Goal: Task Accomplishment & Management: Use online tool/utility

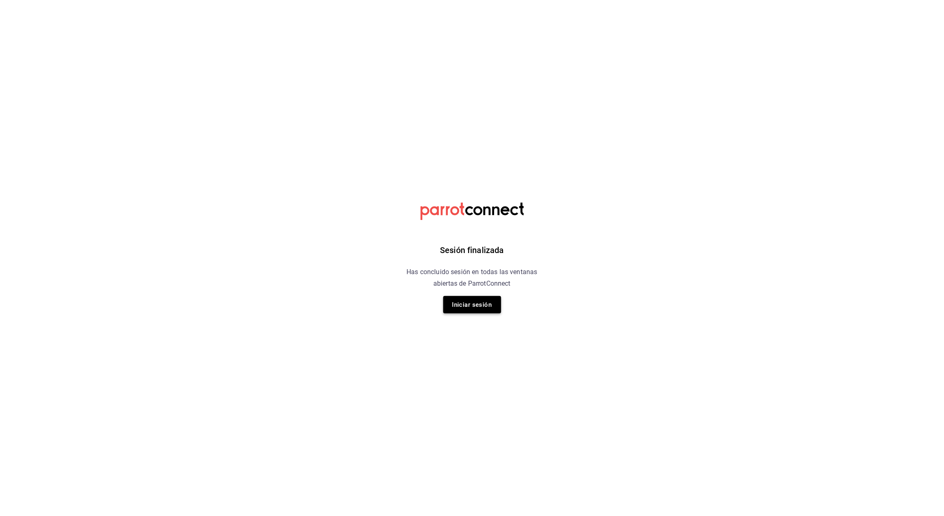
click at [477, 305] on button "Iniciar sesión" at bounding box center [472, 304] width 58 height 17
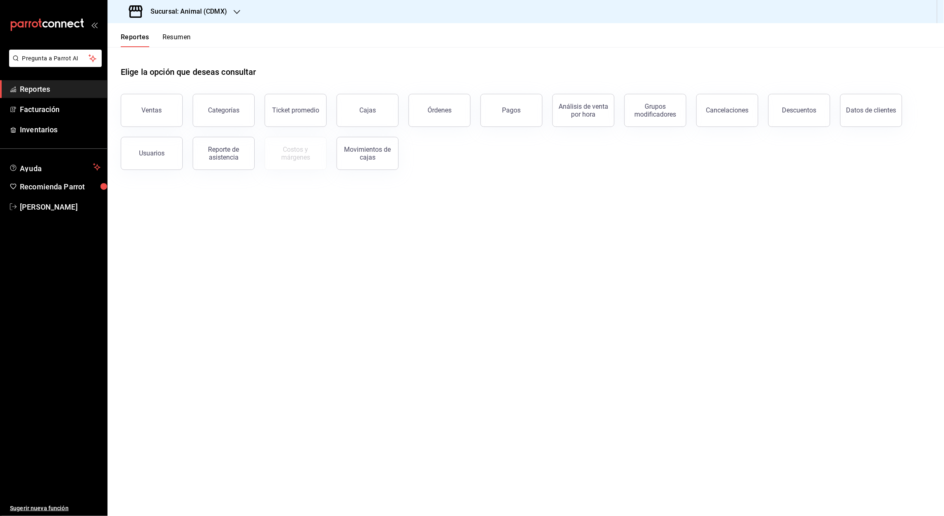
click at [234, 12] on icon "button" at bounding box center [237, 12] width 7 height 7
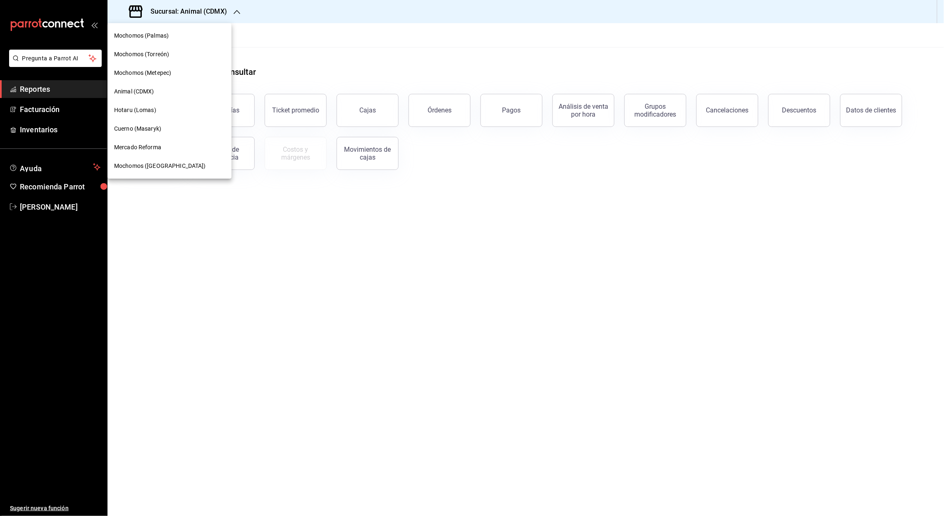
click at [140, 122] on div "Cuerno (Masaryk)" at bounding box center [169, 128] width 124 height 19
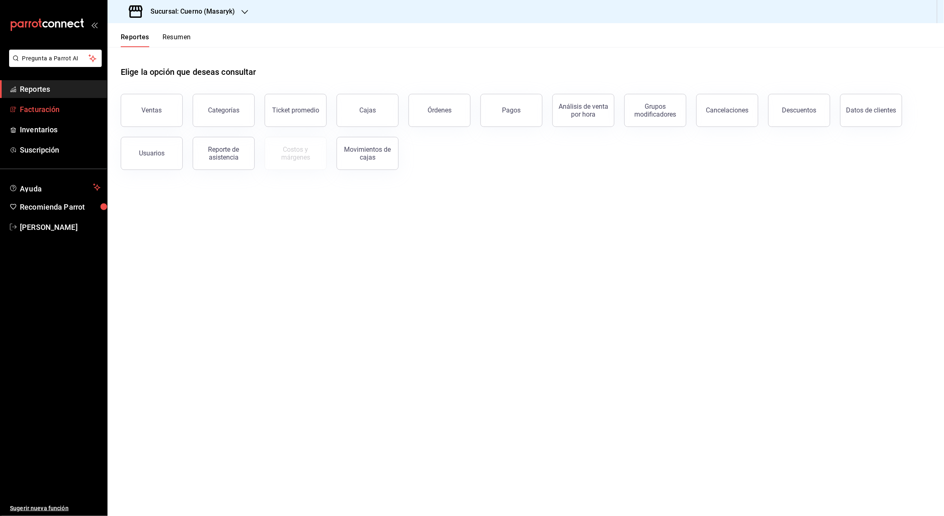
click at [51, 109] on font "Facturación" at bounding box center [40, 109] width 40 height 9
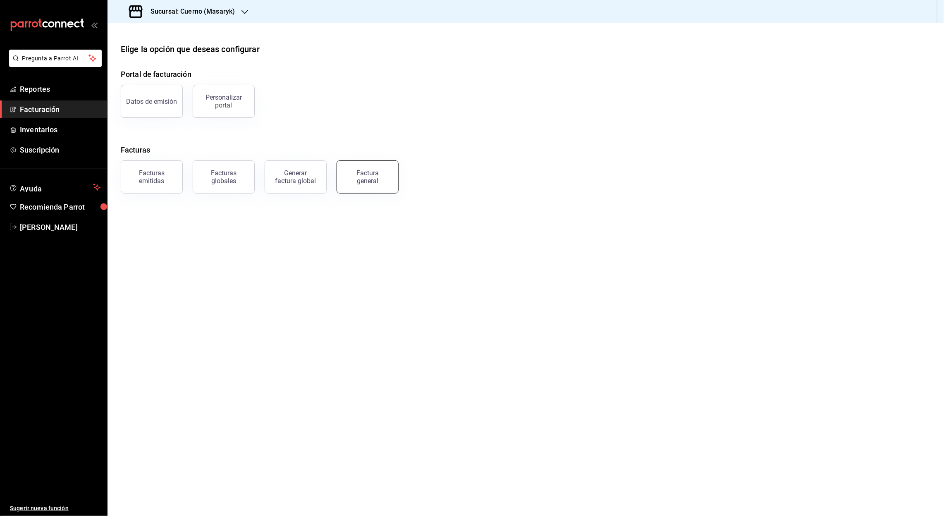
click at [364, 179] on div "Factura general" at bounding box center [367, 177] width 41 height 16
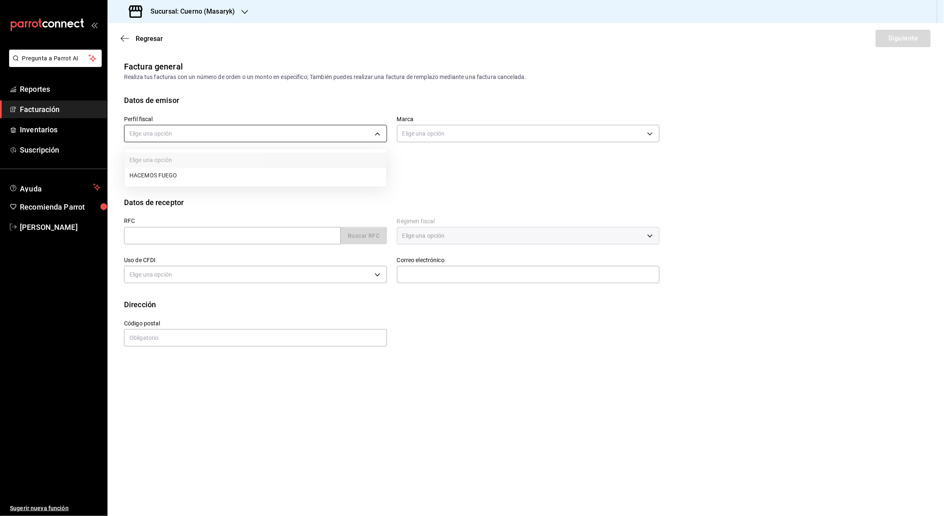
click at [381, 134] on body "Pregunta a Parrot AI Reportes Facturación Inventarios Suscripción Ayuda Recomie…" at bounding box center [472, 258] width 944 height 516
click at [174, 176] on li "HACEMOS FUEGO" at bounding box center [255, 175] width 262 height 15
type input "f293cc27-dcec-4393-86ee-548091464333"
type input "4ea0d660-02b3-4785-bb88-48b5ef6e196c"
click at [149, 237] on input "text" at bounding box center [232, 235] width 217 height 17
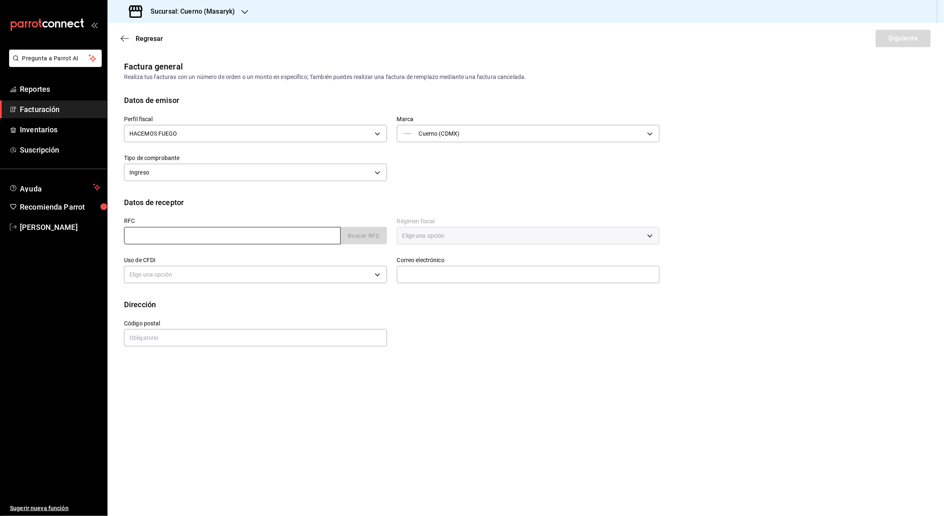
paste input "DME7106085A5"
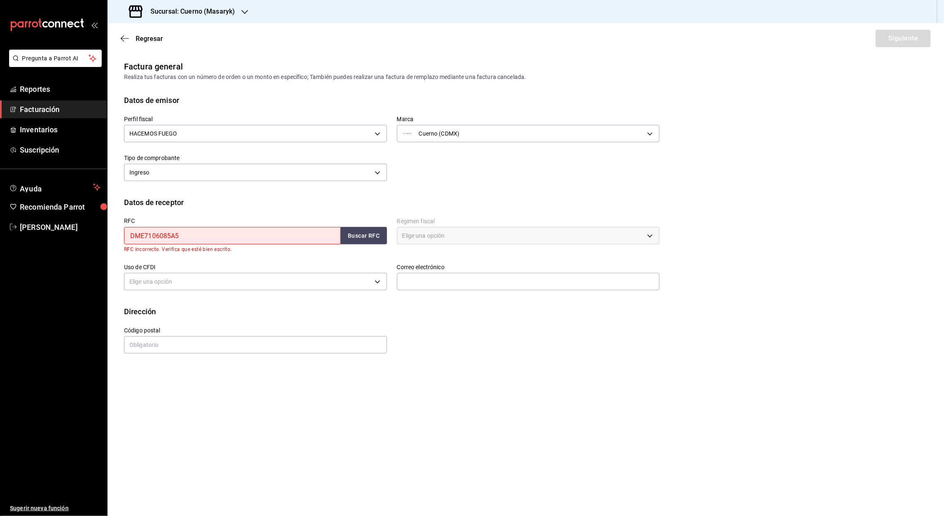
click at [132, 236] on input "DME7106085A5" at bounding box center [232, 235] width 217 height 17
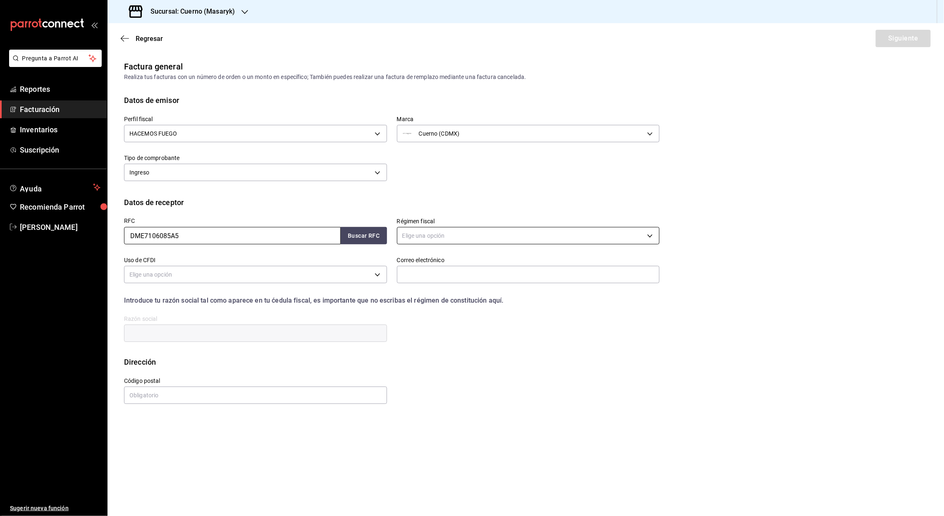
type input "DME7106085A5"
click at [647, 237] on body "Pregunta a Parrot AI Reportes Facturación Inventarios Suscripción Ayuda Recomie…" at bounding box center [472, 258] width 944 height 516
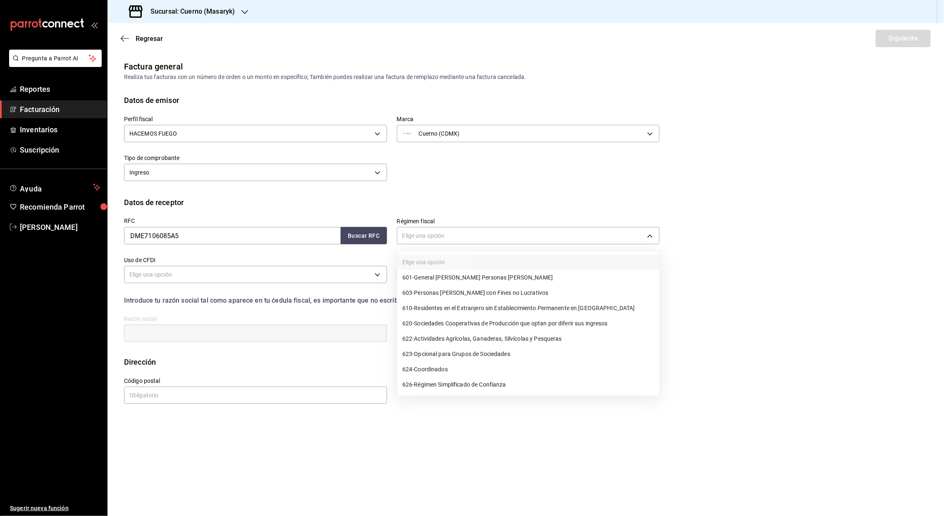
click at [511, 294] on span "603 - Personas [PERSON_NAME] con Fines no Lucrativos" at bounding box center [475, 293] width 146 height 9
type input "603"
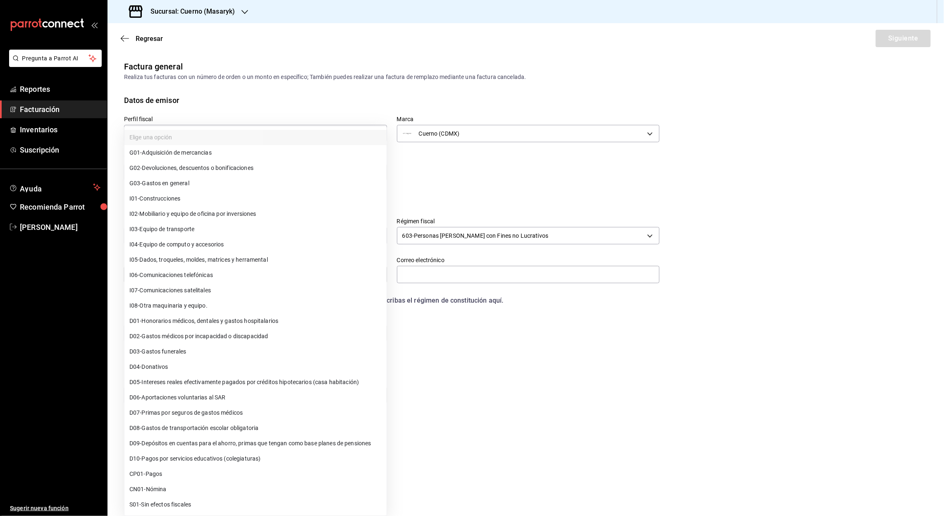
click at [204, 277] on body "Pregunta a Parrot AI Reportes Facturación Inventarios Suscripción Ayuda Recomie…" at bounding box center [472, 258] width 944 height 516
click at [170, 180] on span "G03 - Gastos en general" at bounding box center [159, 183] width 60 height 9
type input "G03"
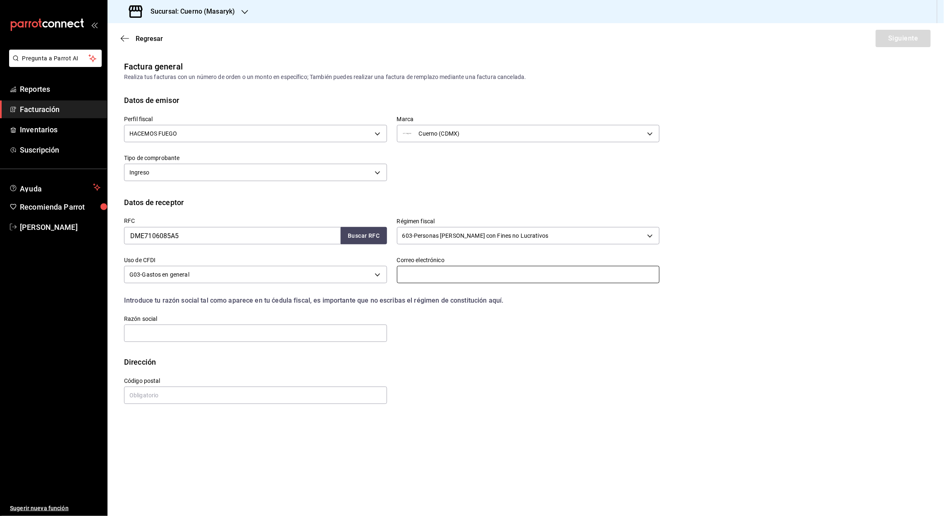
click at [430, 280] on input "text" at bounding box center [528, 274] width 263 height 17
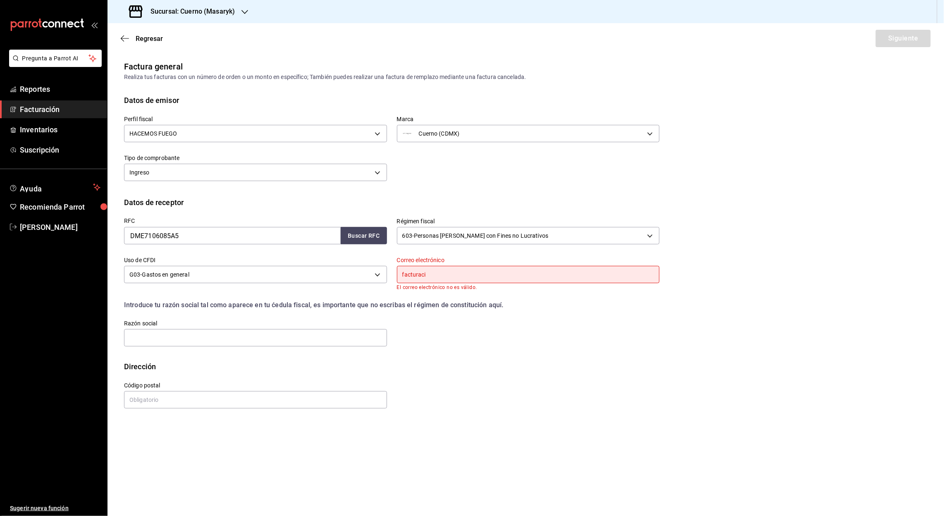
type input "[EMAIL_ADDRESS][DOMAIN_NAME]"
type input "11000"
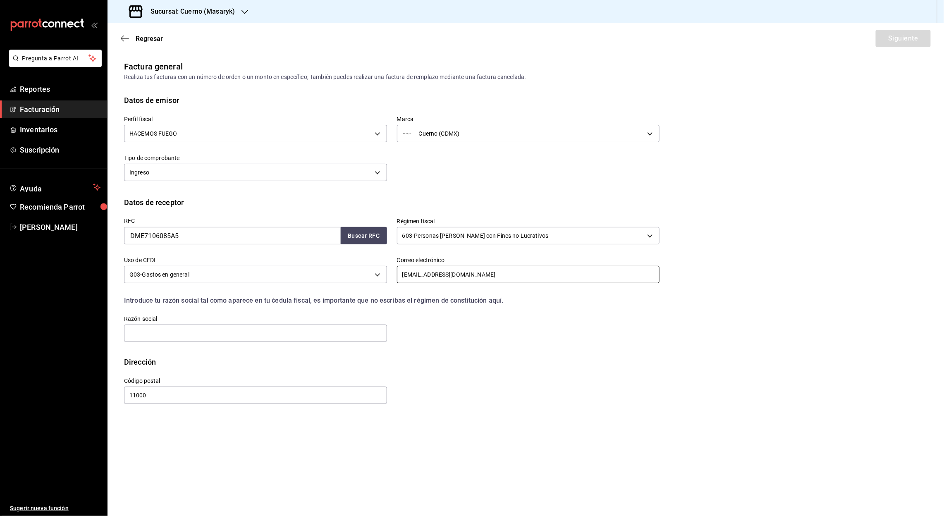
type input "[EMAIL_ADDRESS][DOMAIN_NAME]"
click at [181, 401] on input "11000" at bounding box center [255, 395] width 263 height 17
type input "1"
click at [155, 327] on input "text" at bounding box center [255, 333] width 263 height 17
paste input "DIAGEOMEXICO"
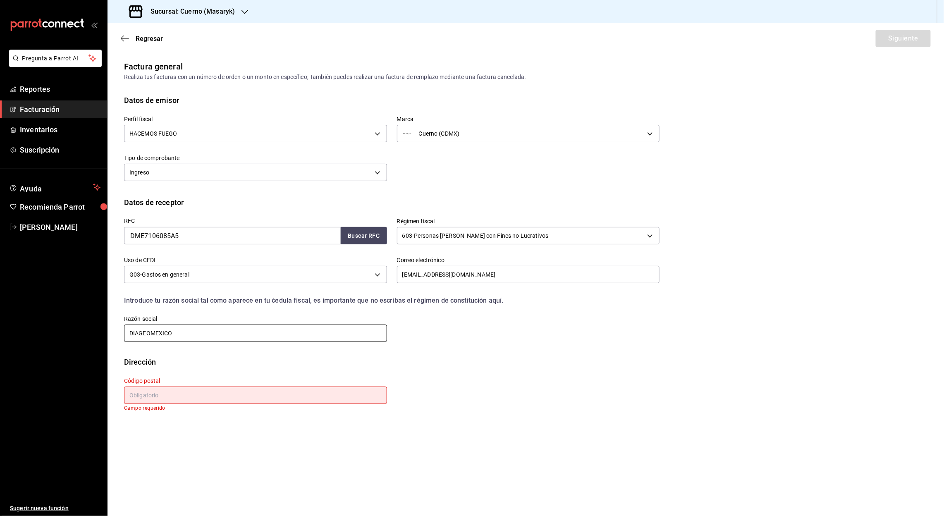
click at [152, 332] on input "DIAGEOMEXICO" at bounding box center [255, 333] width 263 height 17
type input "DIAGEO MEXICO"
click at [158, 398] on input "text" at bounding box center [255, 395] width 263 height 17
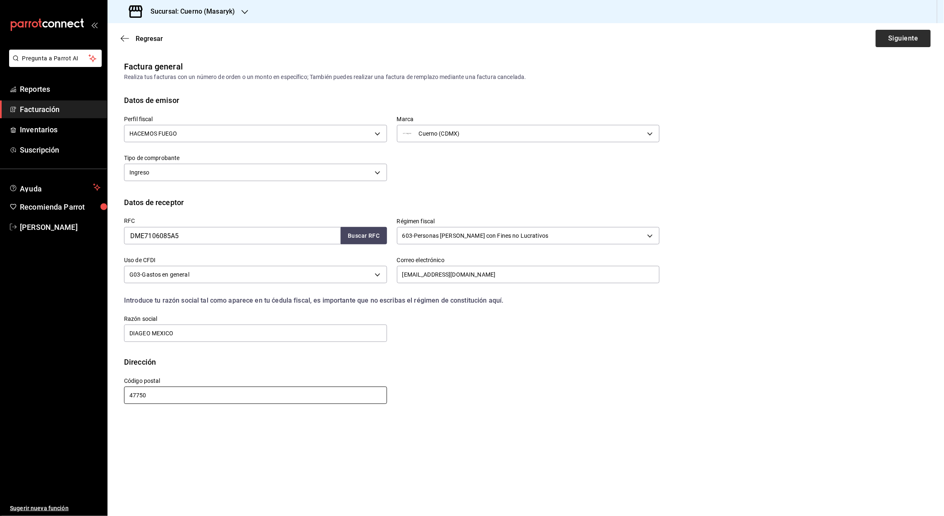
type input "47750"
click at [901, 40] on button "Siguiente" at bounding box center [903, 38] width 55 height 17
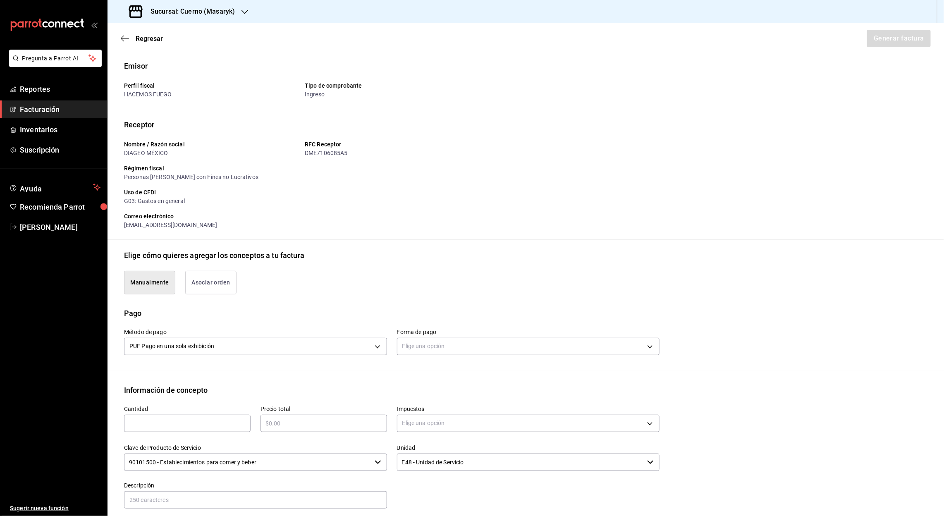
click at [185, 430] on div "​" at bounding box center [187, 423] width 127 height 17
type input "1"
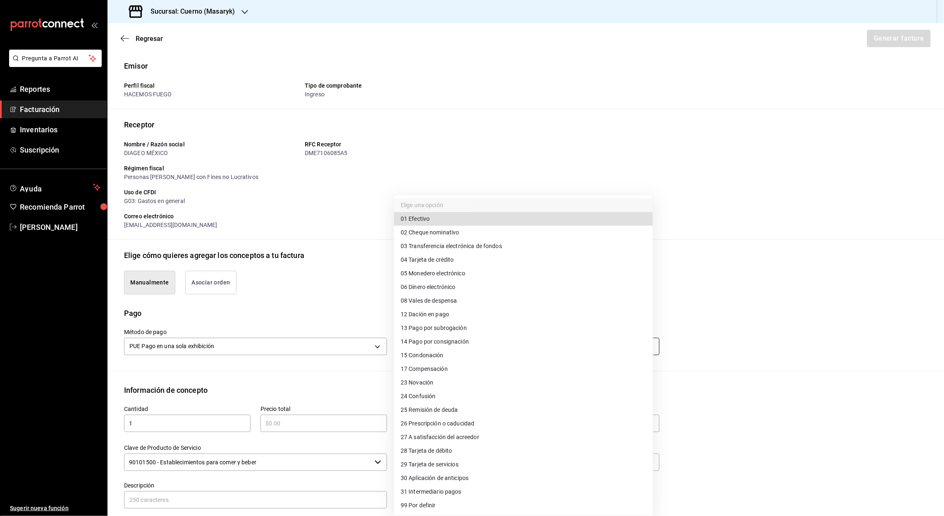
click at [646, 349] on body "Pregunta a Parrot AI Reportes Facturación Inventarios Suscripción Ayuda Recomie…" at bounding box center [472, 258] width 944 height 516
click at [430, 262] on span "04 Tarjeta de crédito" at bounding box center [427, 259] width 53 height 9
type input "04"
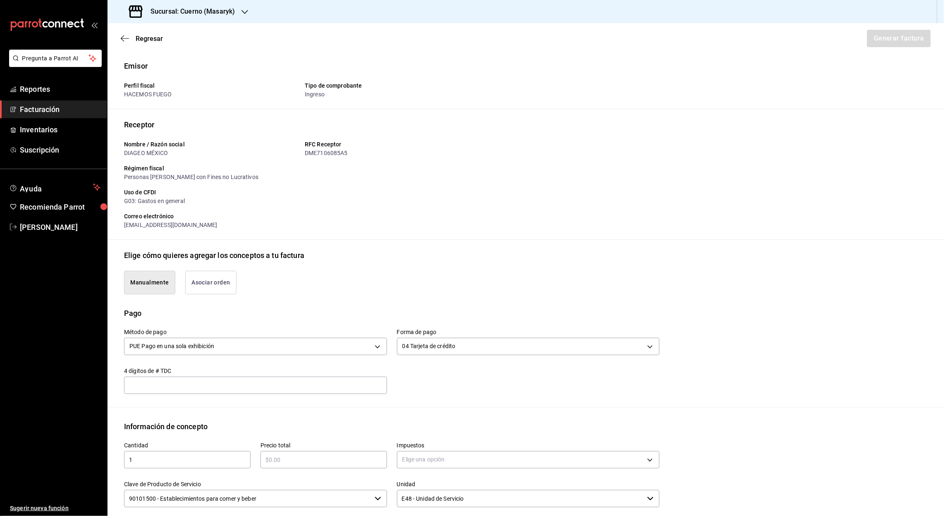
click at [285, 458] on input "text" at bounding box center [323, 460] width 127 height 10
type input "$2809"
click at [639, 463] on body "Pregunta a Parrot AI Reportes Facturación Inventarios Suscripción Ayuda Recomie…" at bounding box center [472, 258] width 944 height 516
click at [420, 490] on span "IVA 16%" at bounding box center [411, 491] width 21 height 9
type input "IVA_16"
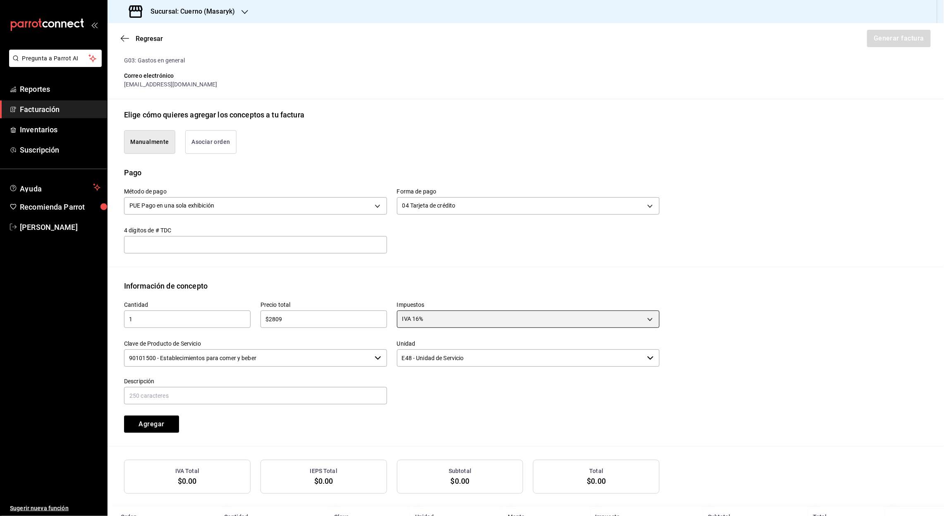
scroll to position [142, 0]
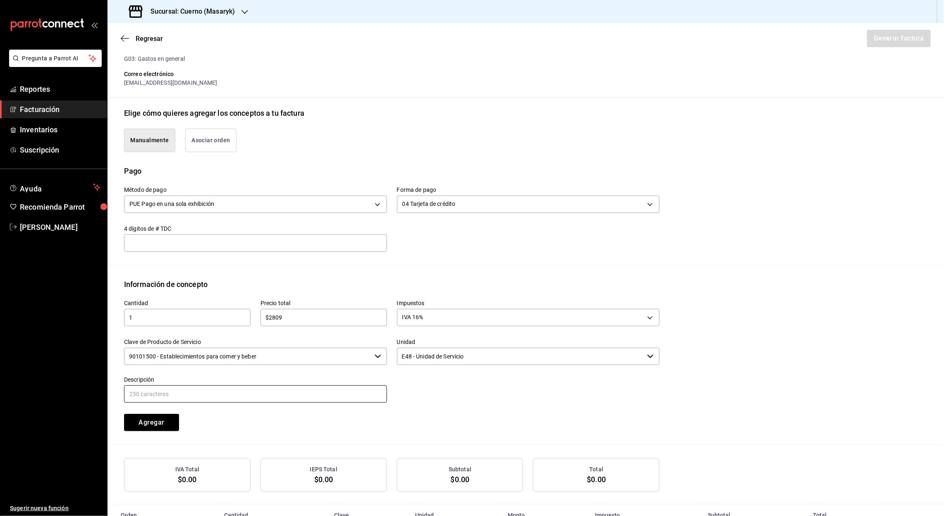
click at [144, 391] on input "text" at bounding box center [255, 393] width 263 height 17
click at [203, 393] on input "Referencia #Cuenta 124308 #Mesa 21 Fecha de consumo [DATE]" at bounding box center [255, 393] width 263 height 17
click at [250, 393] on input "Referencia #Cuenta 160725-P-0060 #Mesa 21 Fecha de consumo [DATE]" at bounding box center [255, 393] width 263 height 17
click at [350, 389] on input "Referencia #Cuenta 160725-P-0060 #Mesa REA6 Fecha de consumo [DATE]" at bounding box center [255, 393] width 263 height 17
type input "Referencia #Cuenta 160725-P-0060 #Mesa REA6 Fecha de consumo [DATE]"
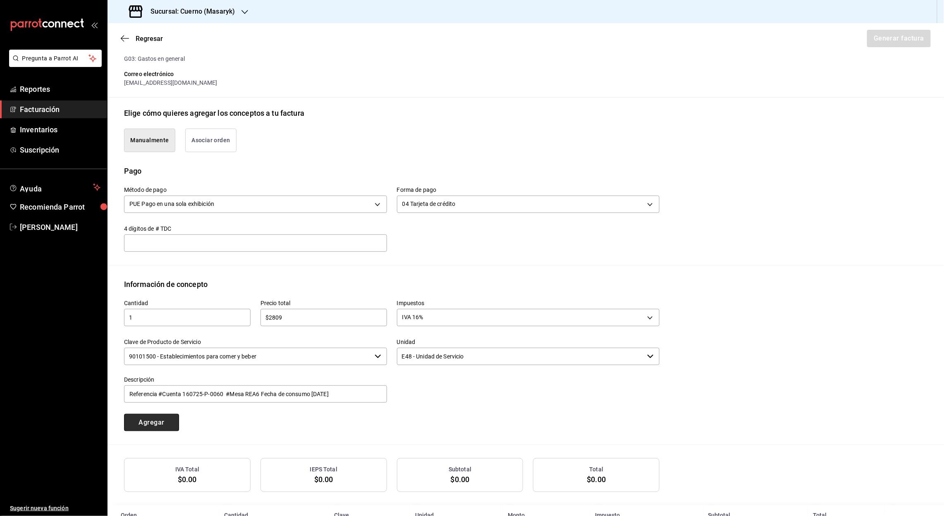
click at [169, 423] on button "Agregar" at bounding box center [151, 422] width 55 height 17
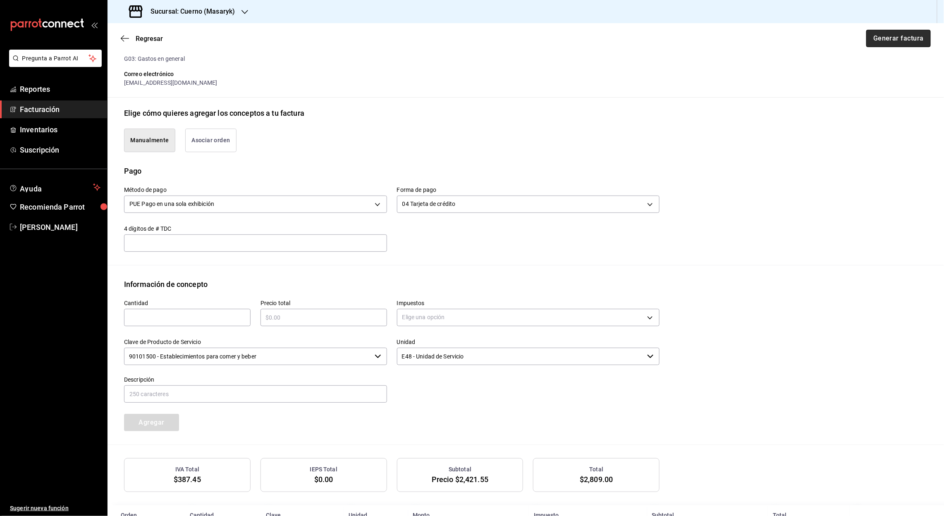
click at [898, 39] on button "Generar factura" at bounding box center [898, 38] width 64 height 17
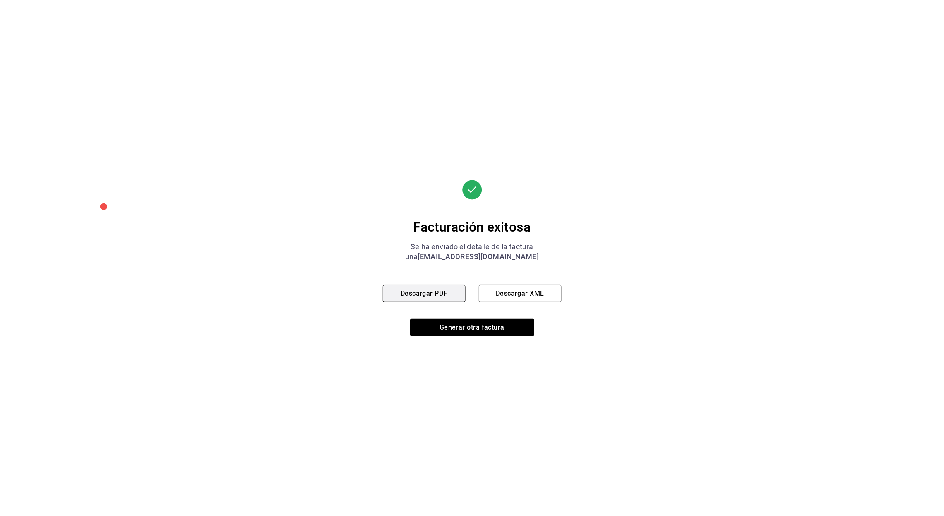
click at [440, 295] on button "Descargar PDF" at bounding box center [424, 293] width 83 height 17
click at [520, 295] on button "Descargar XML" at bounding box center [520, 293] width 83 height 17
click at [485, 327] on button "Generar otra factura" at bounding box center [472, 327] width 124 height 17
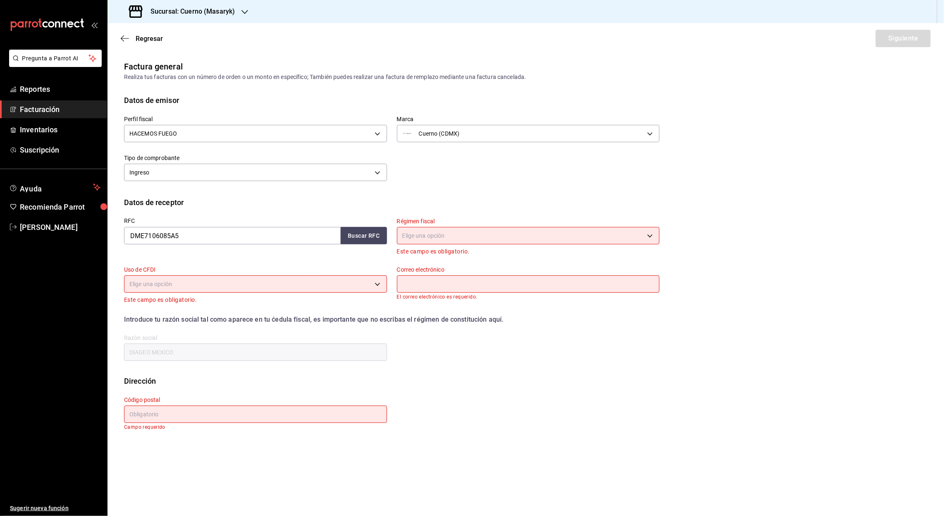
click at [40, 106] on font "Facturación" at bounding box center [40, 109] width 40 height 9
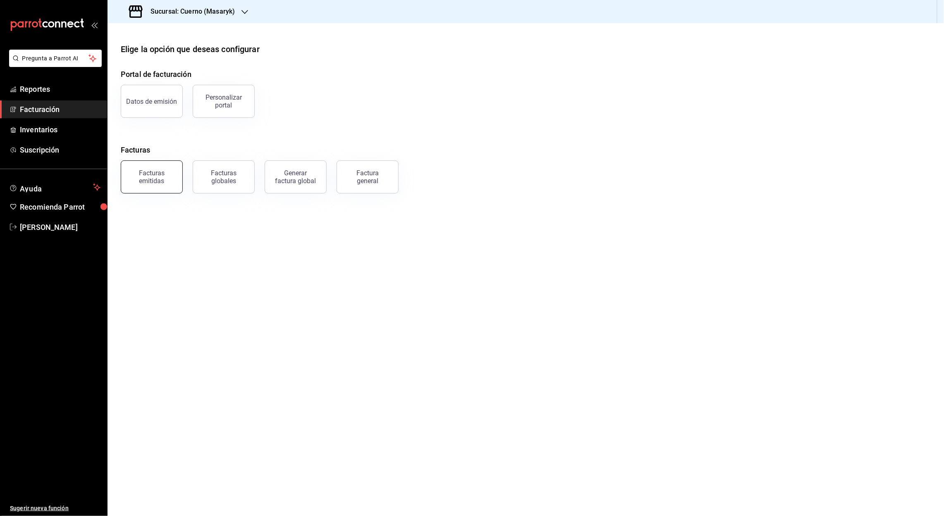
click at [137, 182] on div "Facturas emitidas" at bounding box center [151, 177] width 51 height 16
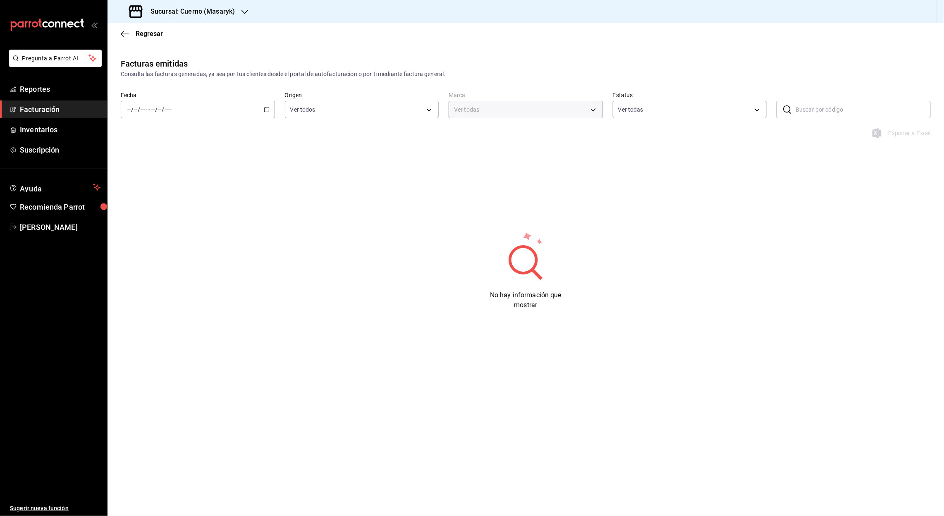
type input "4ea0d660-02b3-4785-bb88-48b5ef6e196c"
click at [267, 111] on icon "button" at bounding box center [267, 110] width 6 height 6
click at [157, 228] on span "Rango de fechas" at bounding box center [160, 227] width 64 height 9
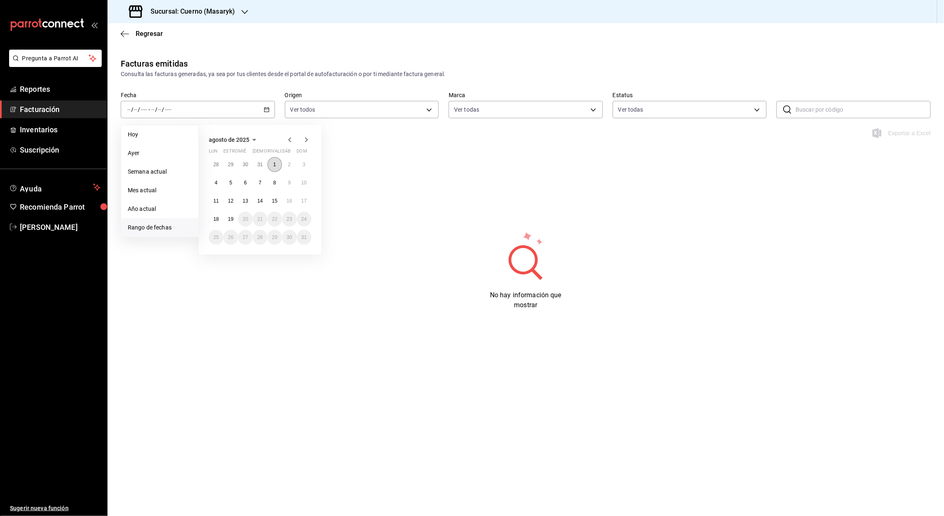
click at [275, 162] on abbr "1" at bounding box center [274, 165] width 3 height 6
click at [287, 139] on icon "button" at bounding box center [290, 140] width 10 height 10
click at [232, 166] on button "1" at bounding box center [230, 167] width 14 height 15
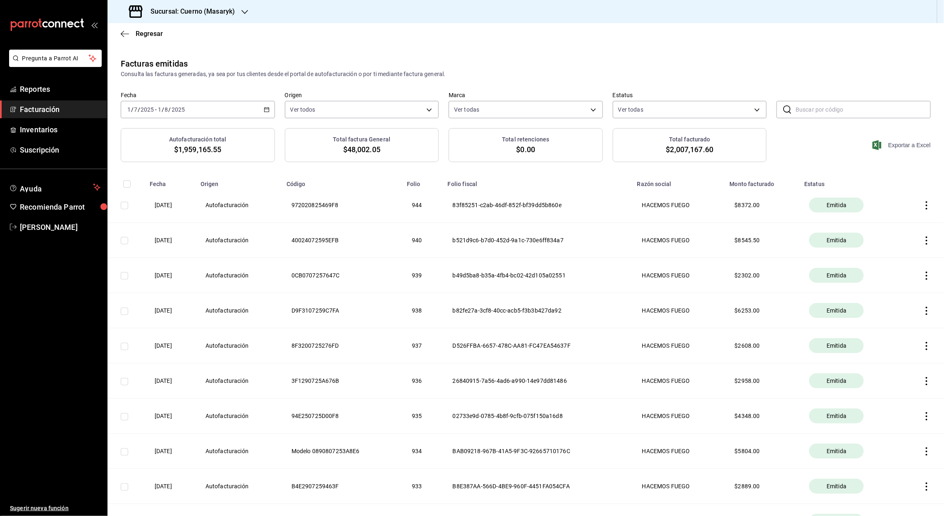
click at [899, 148] on font "Exportar a Excel" at bounding box center [909, 145] width 43 height 7
click at [43, 109] on font "Facturación" at bounding box center [40, 109] width 40 height 9
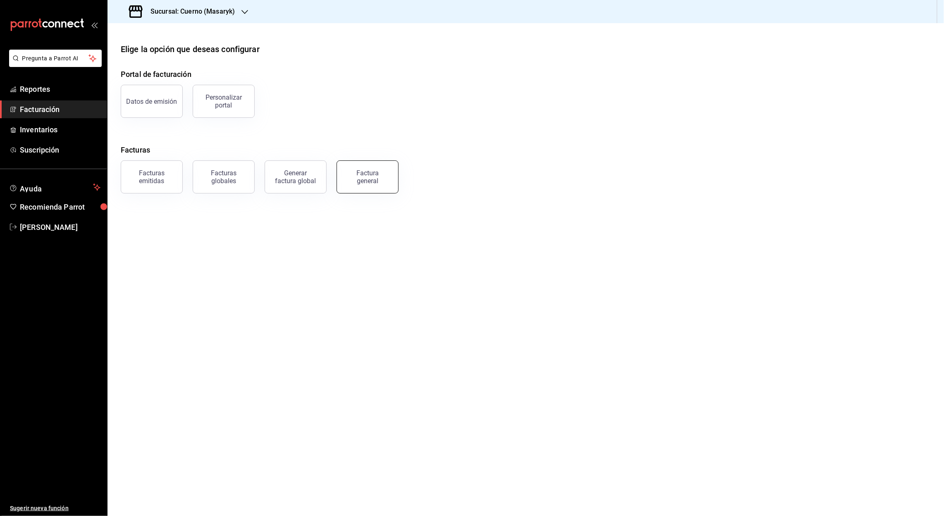
click at [377, 182] on div "Factura general" at bounding box center [367, 177] width 41 height 16
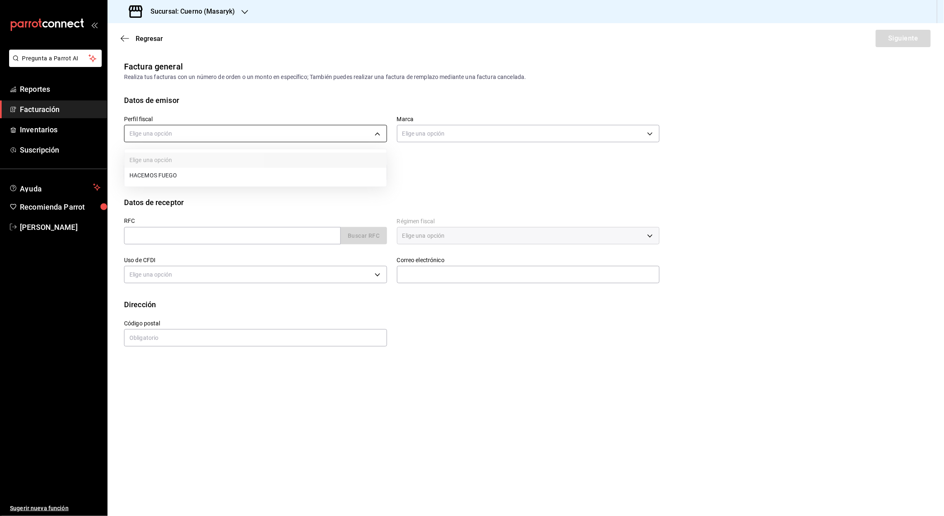
click at [380, 131] on body "Pregunta a Parrot AI Reportes Facturación Inventarios Suscripción Ayuda Recomie…" at bounding box center [472, 258] width 944 height 516
click at [248, 7] on div at bounding box center [472, 258] width 944 height 516
click at [239, 9] on div "Sucursal: Cuerno (Masaryk)" at bounding box center [182, 11] width 137 height 23
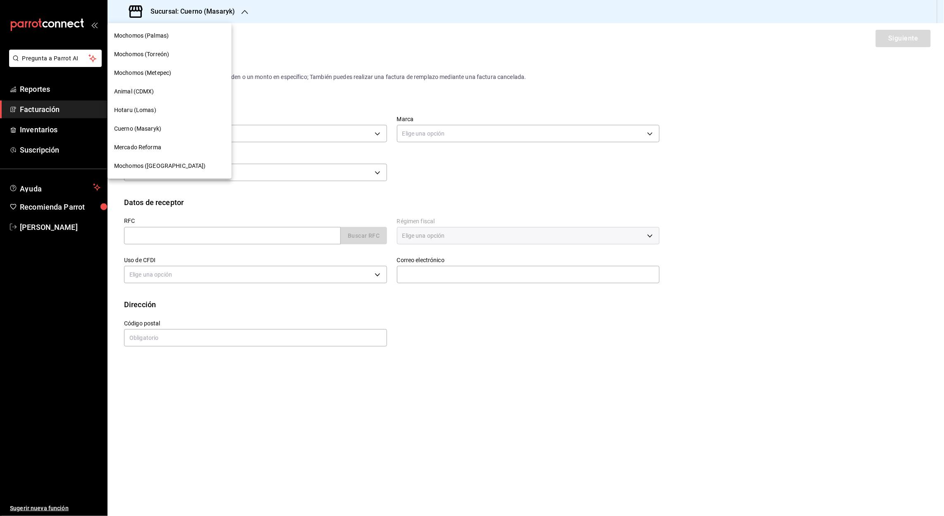
click at [168, 77] on div "Mochomos (Metepec)" at bounding box center [169, 73] width 124 height 19
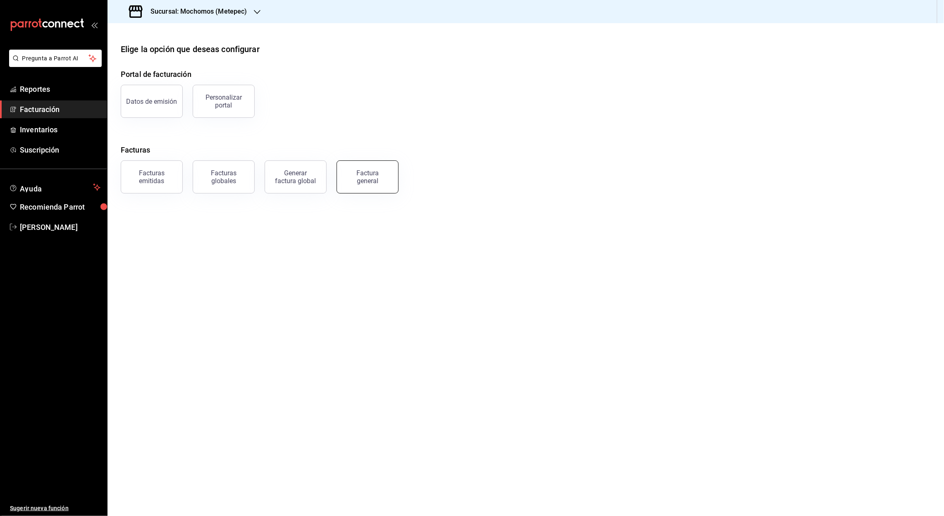
click at [376, 178] on div "Factura general" at bounding box center [367, 177] width 41 height 16
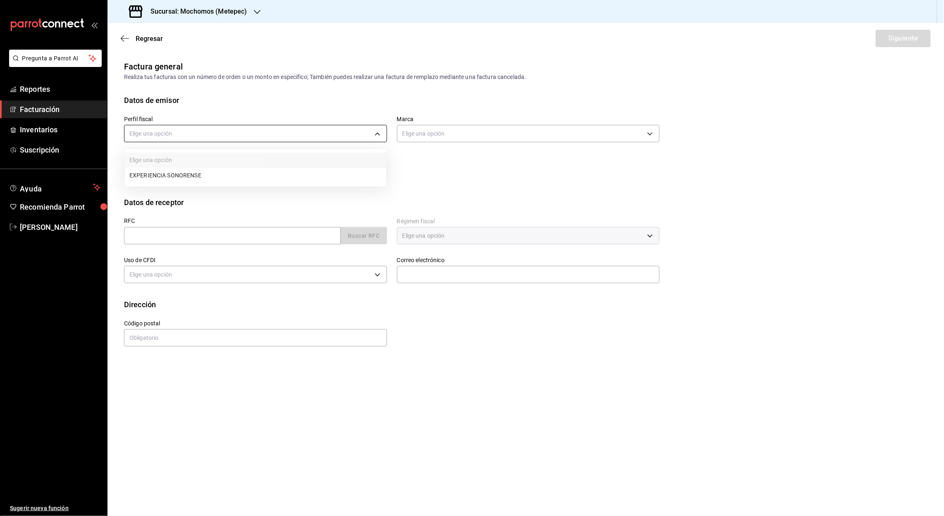
click at [377, 135] on body "Pregunta a Parrot AI Reportes Facturación Inventarios Suscripción Ayuda Recomie…" at bounding box center [472, 258] width 944 height 516
click at [197, 178] on li "EXPERIENCIA SONORENSE" at bounding box center [255, 175] width 262 height 15
type input "e9dba887-93fe-4888-a483-cc12d0615785"
type input "2365f74e-aa6b-4392-bdf2-72765591bddf"
click at [141, 242] on input "text" at bounding box center [232, 235] width 217 height 17
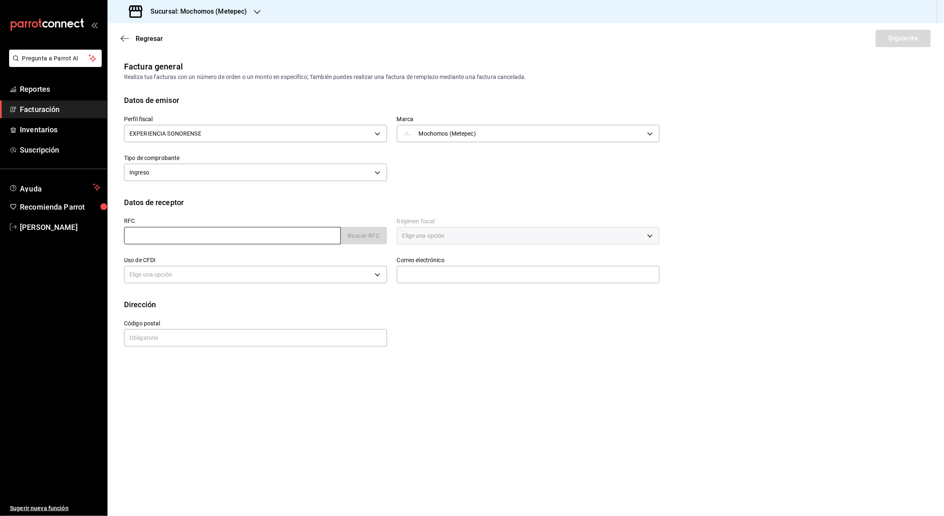
paste input "CIM0204083Y5"
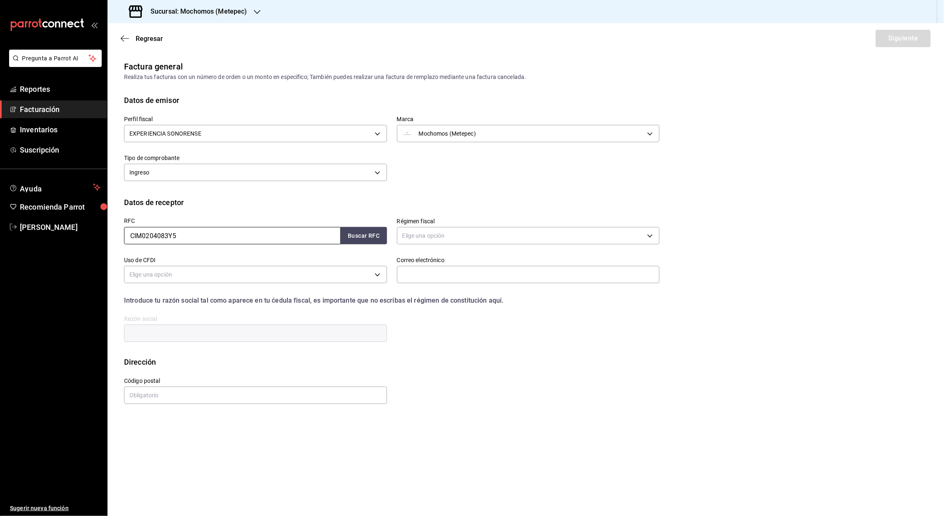
type input "CIM0204083Y5"
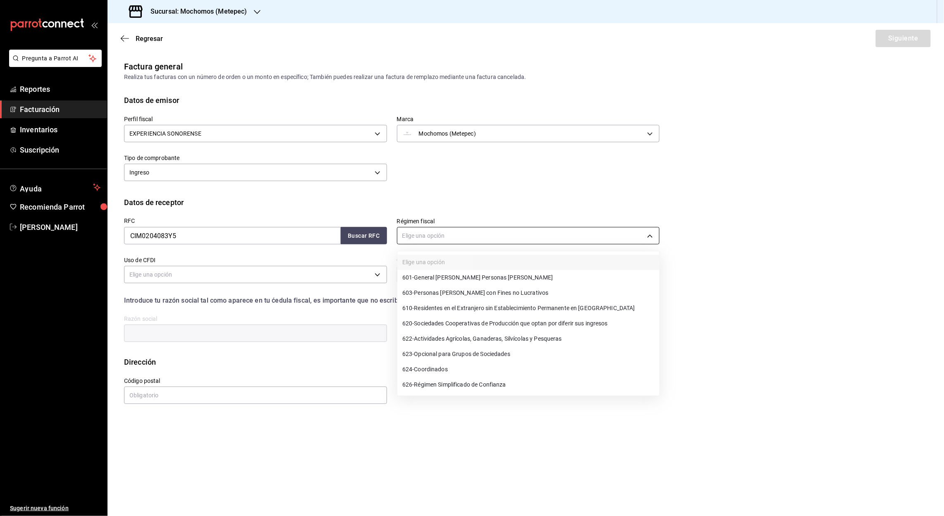
click at [653, 238] on body "Pregunta a Parrot AI Reportes Facturación Inventarios Suscripción Ayuda Recomie…" at bounding box center [472, 258] width 944 height 516
click at [499, 277] on span "601 - General [PERSON_NAME] Personas [PERSON_NAME]" at bounding box center [477, 277] width 150 height 9
type input "601"
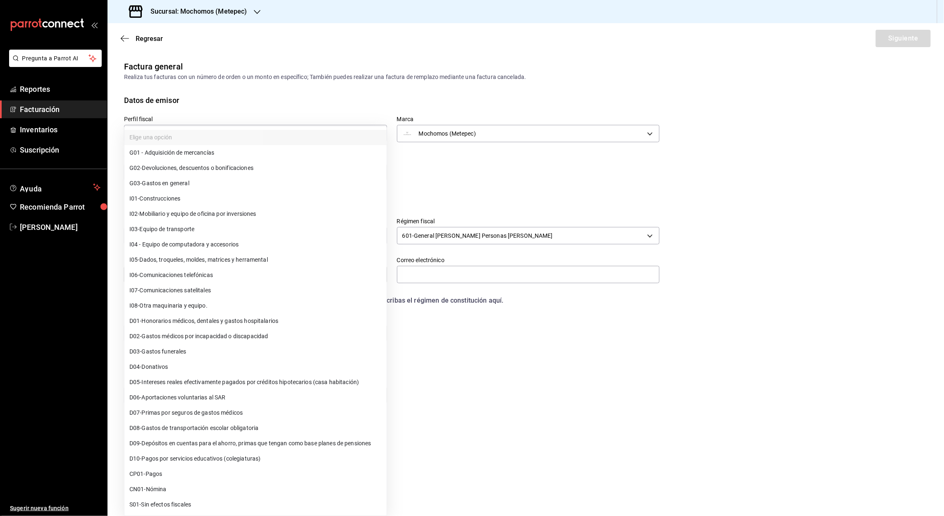
click at [155, 274] on body "Pregunta a Parrot AI Reportes Facturación Inventarios Suscripción Ayuda Recomie…" at bounding box center [472, 258] width 944 height 516
click at [179, 185] on span "G03 - Gastos en general" at bounding box center [159, 183] width 60 height 9
type input "G03"
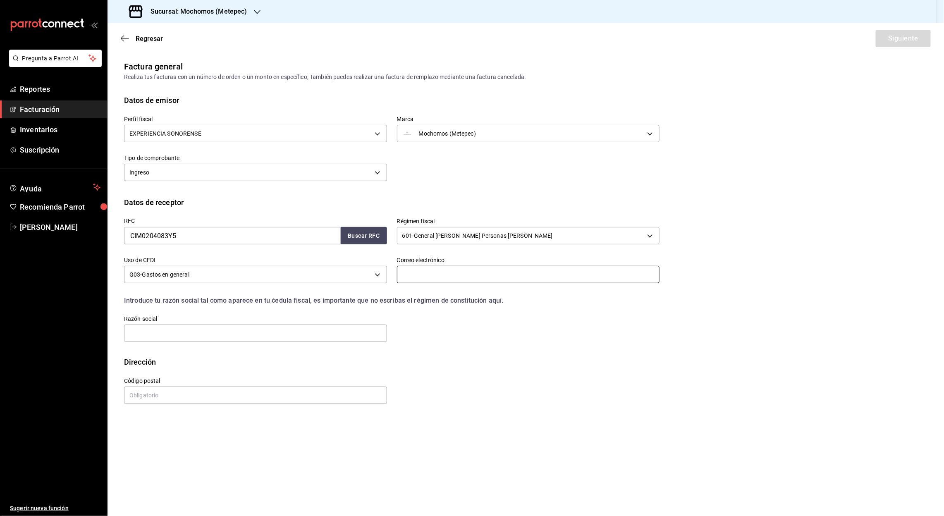
click at [428, 266] on input "text" at bounding box center [528, 274] width 263 height 17
type input "[EMAIL_ADDRESS][DOMAIN_NAME]"
type input "02460"
click at [177, 332] on input "text" at bounding box center [255, 333] width 263 height 17
paste input "COGNOSINDICADORESDEMERCADO"
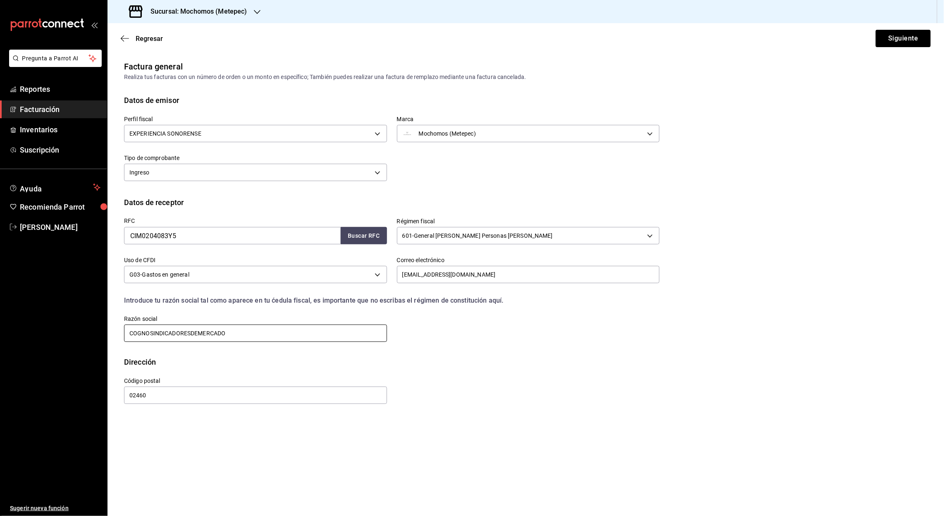
click at [153, 336] on input "COGNOSINDICADORESDEMERCADO" at bounding box center [255, 333] width 263 height 17
type input "COGNOS INDICADORES [PERSON_NAME]"
click at [151, 398] on input "02460" at bounding box center [255, 395] width 263 height 17
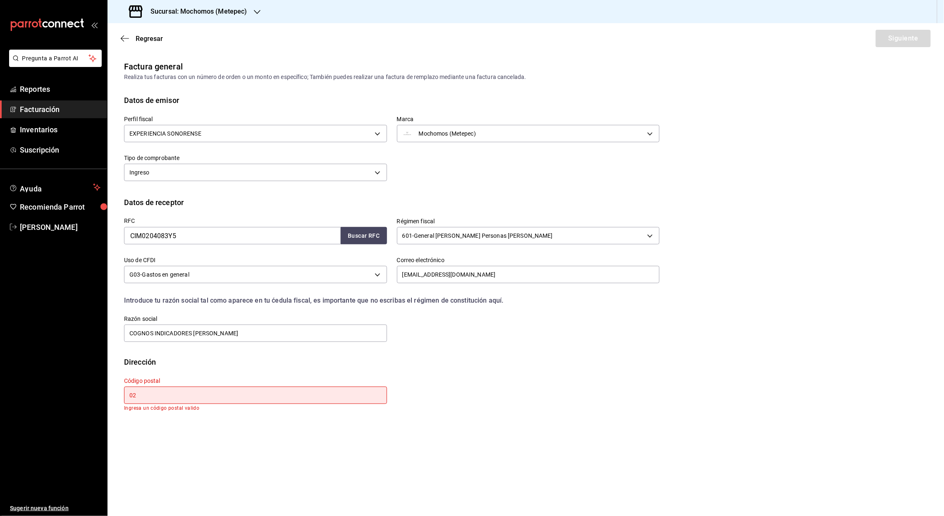
type input "0"
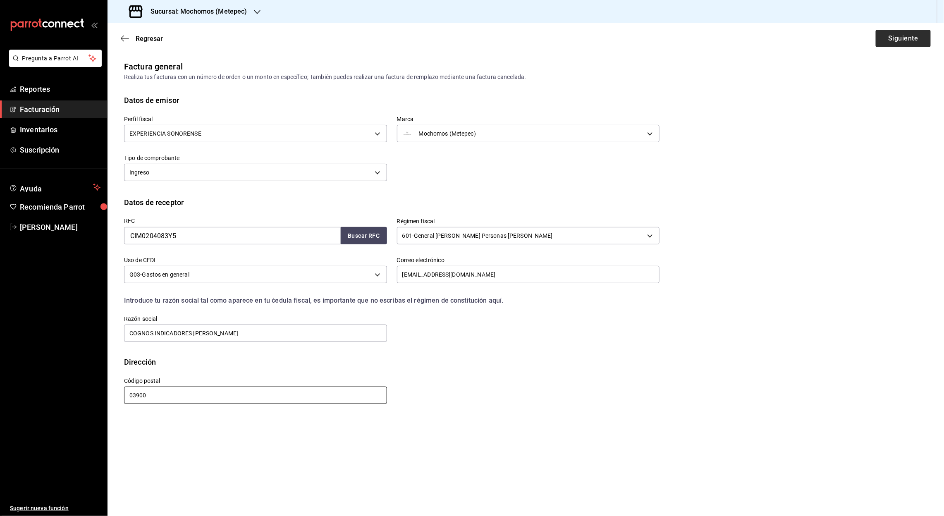
type input "03900"
click at [913, 39] on button "Siguiente" at bounding box center [903, 38] width 55 height 17
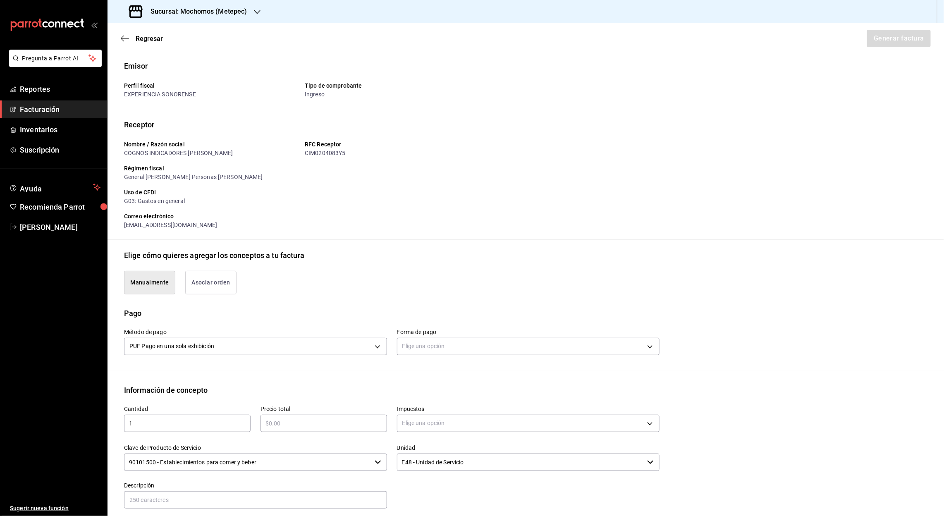
click at [189, 419] on input "1" at bounding box center [187, 423] width 127 height 10
type input "1"
click at [353, 421] on input "text" at bounding box center [323, 423] width 127 height 10
type input "$24683.60"
click at [456, 418] on body "Pregunta a Parrot AI Reportes Facturación Inventarios Suscripción Ayuda Recomie…" at bounding box center [472, 258] width 944 height 516
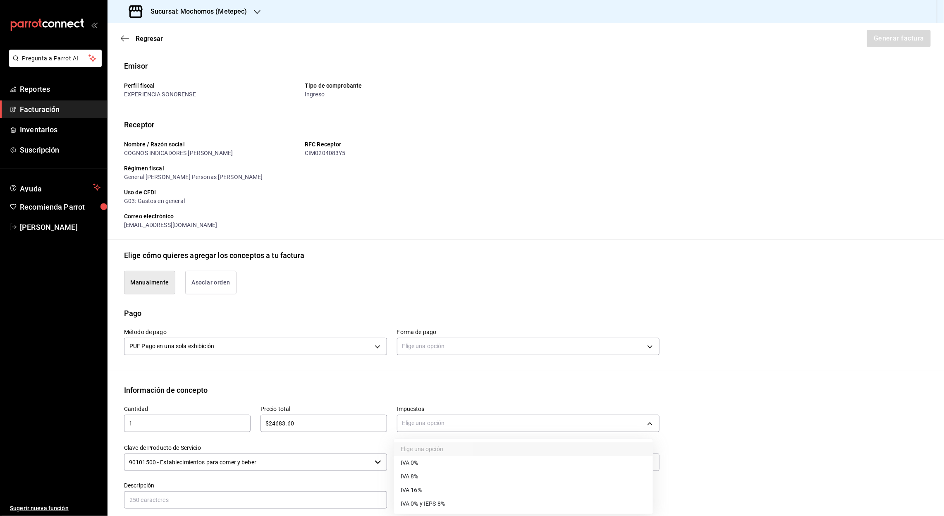
click at [418, 487] on span "IVA 16%" at bounding box center [411, 490] width 21 height 9
type input "IVA_16"
click at [252, 493] on input "text" at bounding box center [255, 499] width 263 height 17
click at [197, 498] on input "Referencia: Ticket 299525 Mesa 83 Fecha de consumo [DATE]" at bounding box center [255, 499] width 263 height 17
click at [242, 498] on input "Referencia: Ticket 300725-P-0030 Mesa 83 Fecha de consumo [DATE]" at bounding box center [255, 499] width 263 height 17
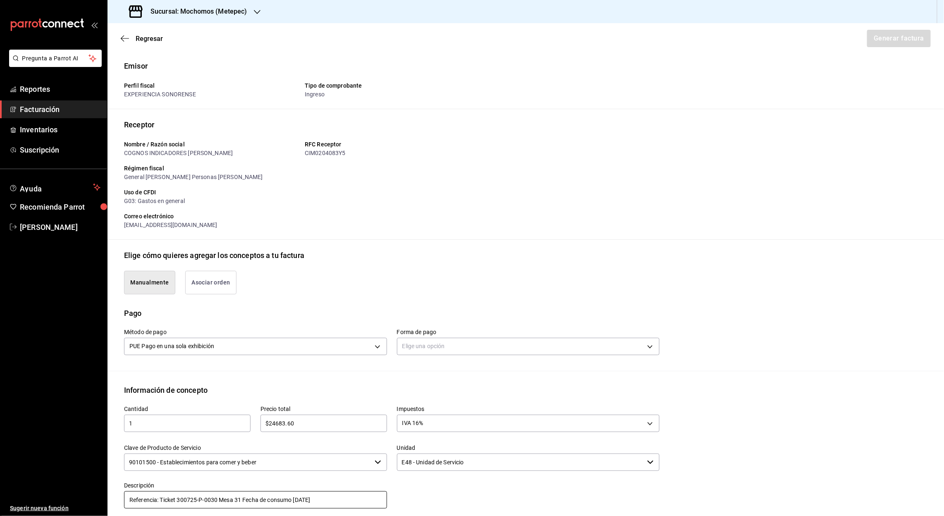
click at [334, 500] on input "Referencia: Ticket 300725-P-0030 Mesa 31 Fecha de consumo [DATE]" at bounding box center [255, 499] width 263 height 17
type input "Referencia: Ticket 300725-P-0030 Mesa 31 Fecha de consumo [DATE] EVENTO DELL"
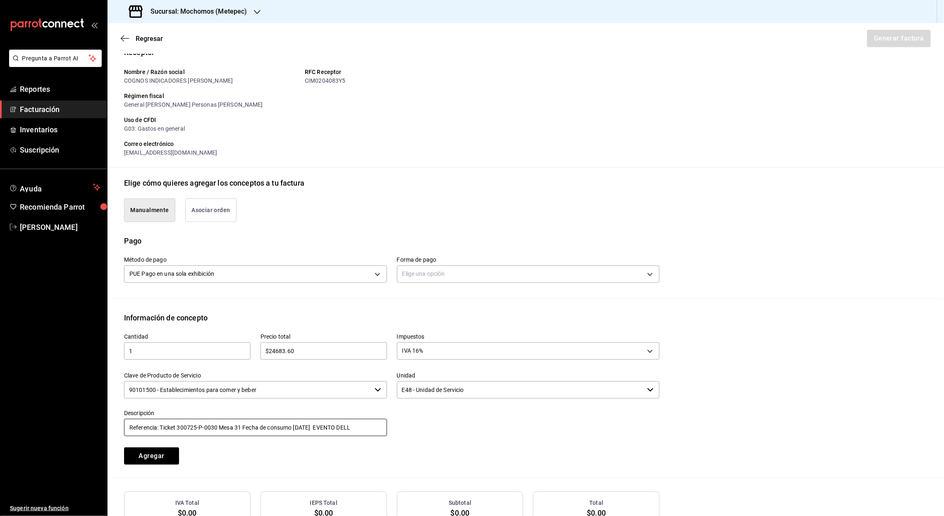
scroll to position [132, 0]
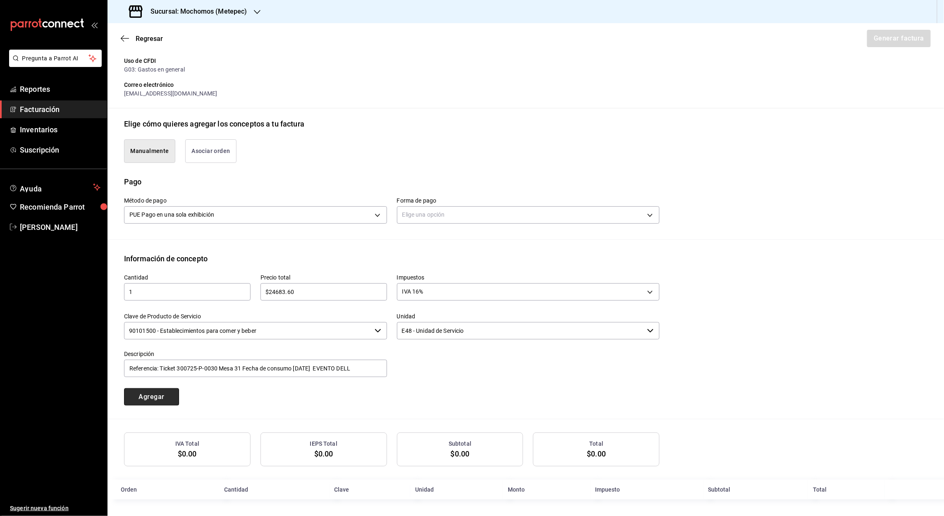
click at [151, 399] on button "Agregar" at bounding box center [151, 396] width 55 height 17
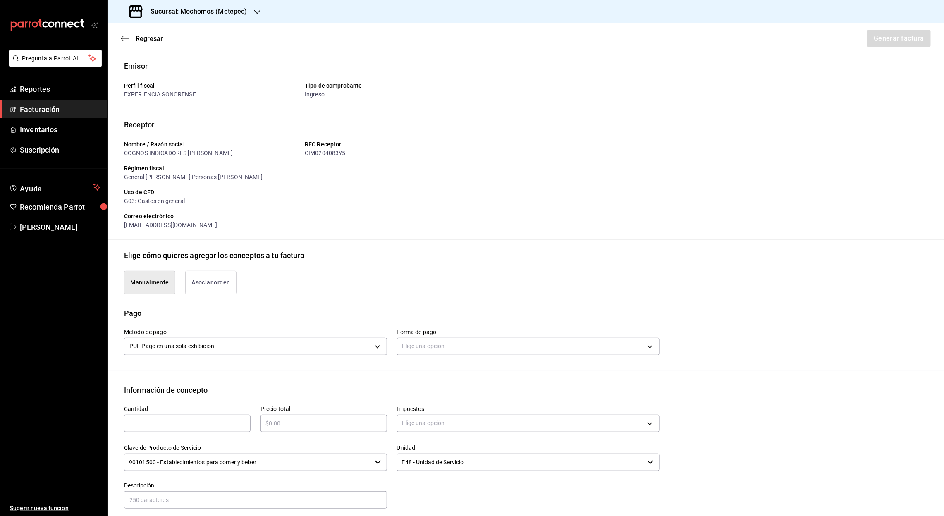
scroll to position [153, 0]
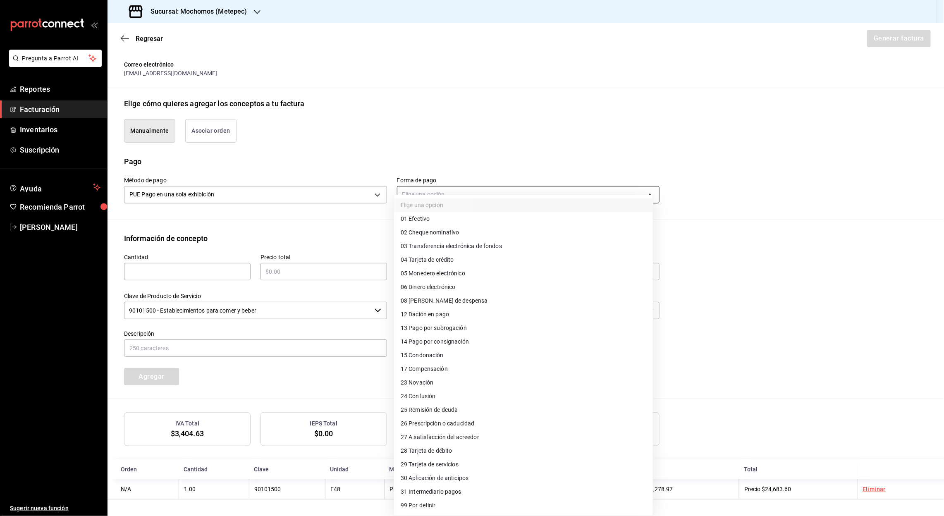
click at [645, 196] on body "Pregunta a Parrot AI Reportes Facturación Inventarios Suscripción Ayuda Recomie…" at bounding box center [472, 258] width 944 height 516
click at [477, 244] on span "03 Transferencia electrónica de fondos" at bounding box center [451, 246] width 101 height 9
type input "03"
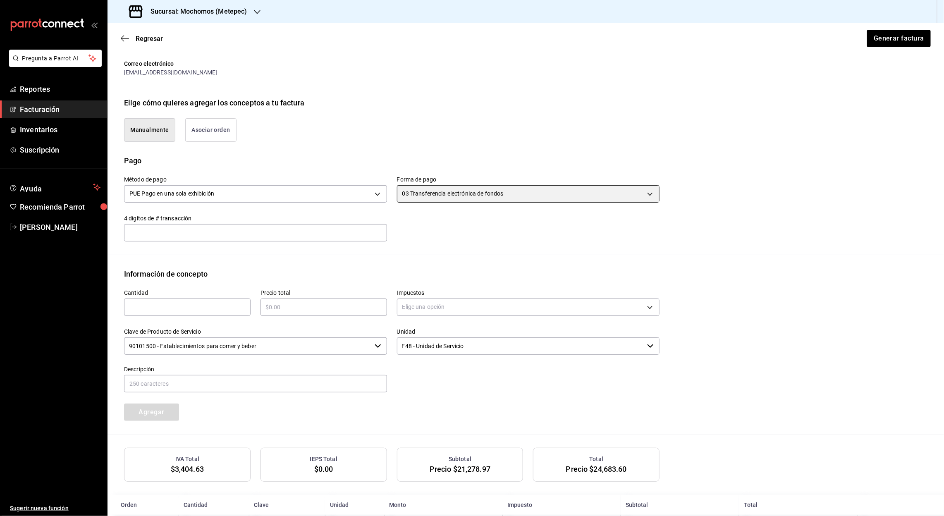
scroll to position [189, 0]
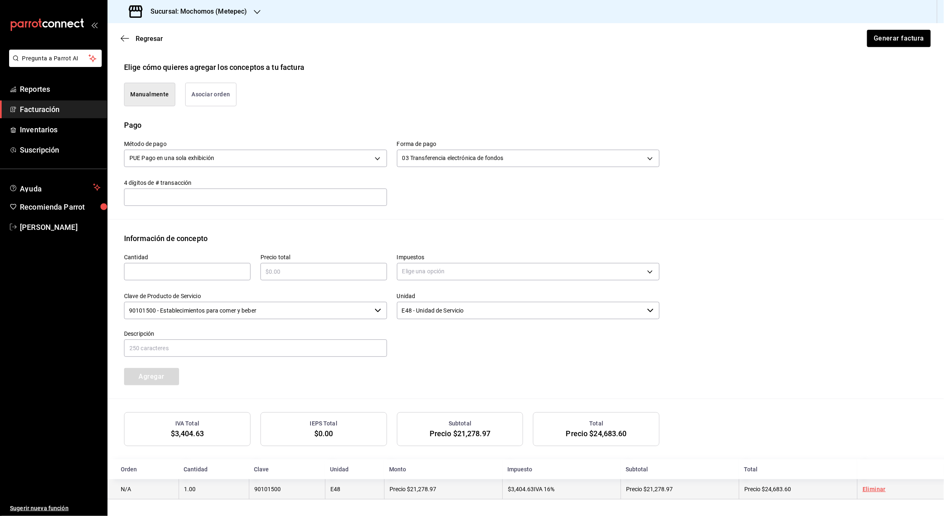
click at [869, 487] on link "Eliminar" at bounding box center [873, 489] width 23 height 7
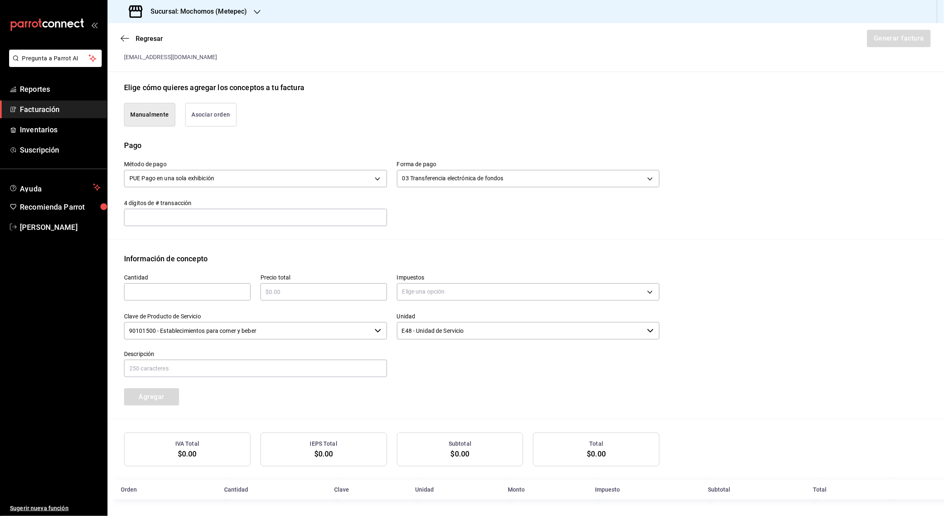
scroll to position [168, 0]
click at [175, 294] on input "text" at bounding box center [187, 292] width 127 height 10
type input "1"
click at [266, 298] on div "​" at bounding box center [323, 291] width 127 height 17
click at [271, 293] on input "text" at bounding box center [323, 292] width 127 height 10
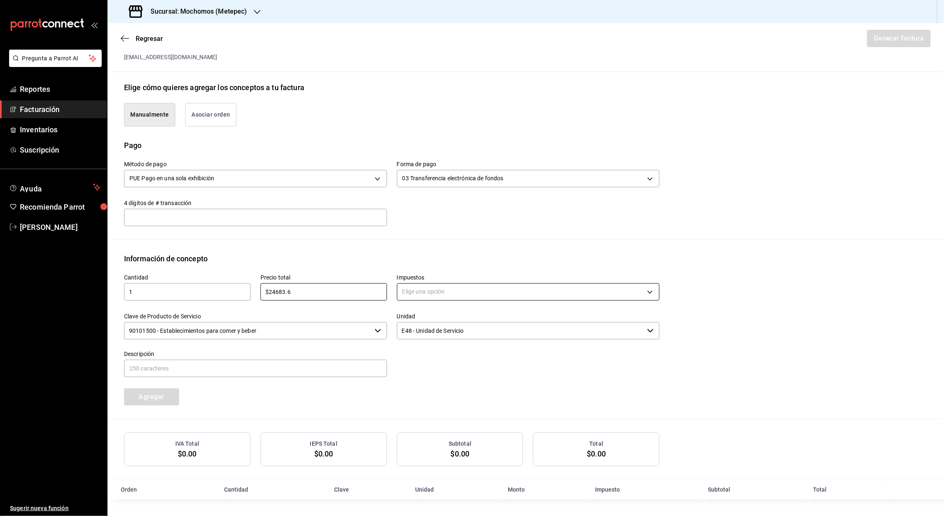
type input "$24683.6"
click at [439, 288] on body "Pregunta a Parrot AI Reportes Facturación Inventarios Suscripción Ayuda Recomie…" at bounding box center [472, 258] width 944 height 516
click at [423, 361] on li "IVA 16%" at bounding box center [523, 358] width 259 height 14
type input "IVA_16"
click at [210, 372] on input "text" at bounding box center [255, 368] width 263 height 17
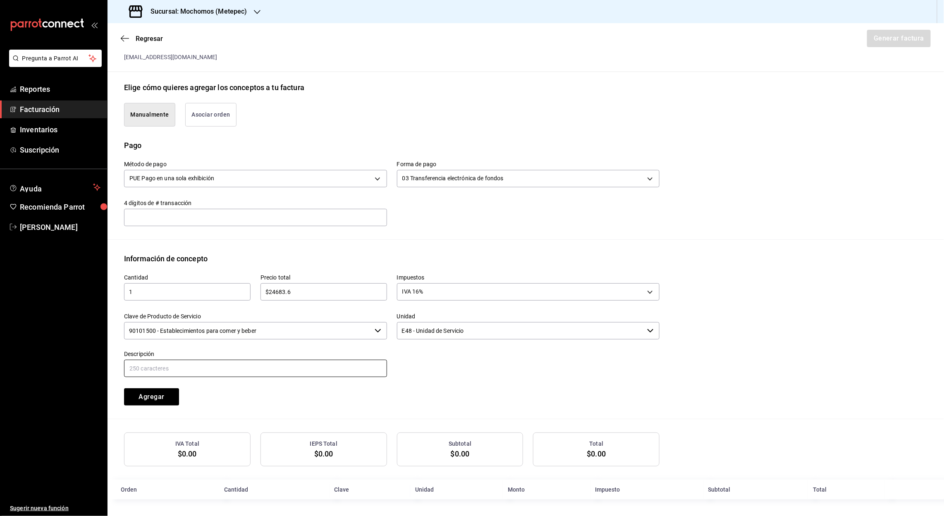
click at [201, 372] on input "text" at bounding box center [255, 368] width 263 height 17
type input "Evento Dell [DATE]"
click at [159, 401] on button "Agregar" at bounding box center [151, 396] width 55 height 17
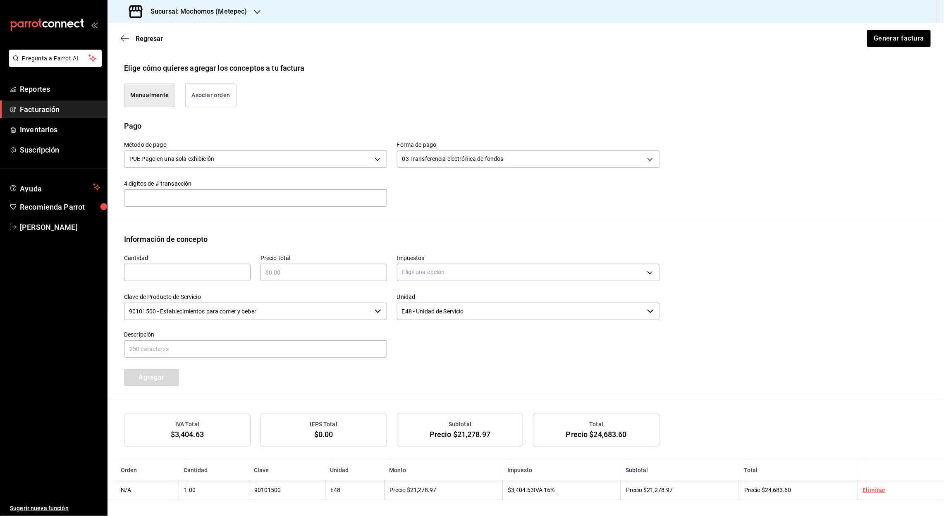
scroll to position [189, 0]
click at [910, 38] on button "Generar factura" at bounding box center [898, 38] width 64 height 17
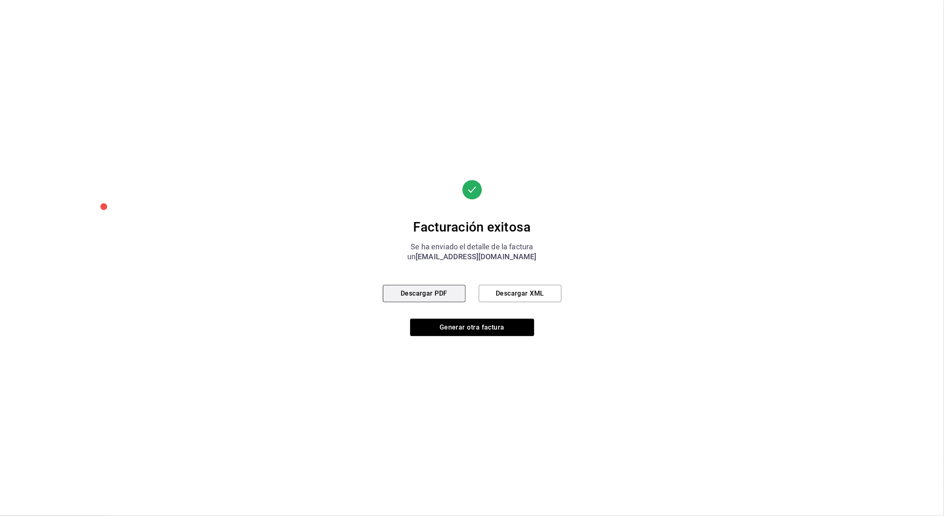
click at [448, 295] on button "Descargar PDF" at bounding box center [424, 293] width 83 height 17
click at [502, 294] on button "Descargar XML" at bounding box center [520, 293] width 83 height 17
click at [477, 332] on button "Generar otra factura" at bounding box center [472, 327] width 124 height 17
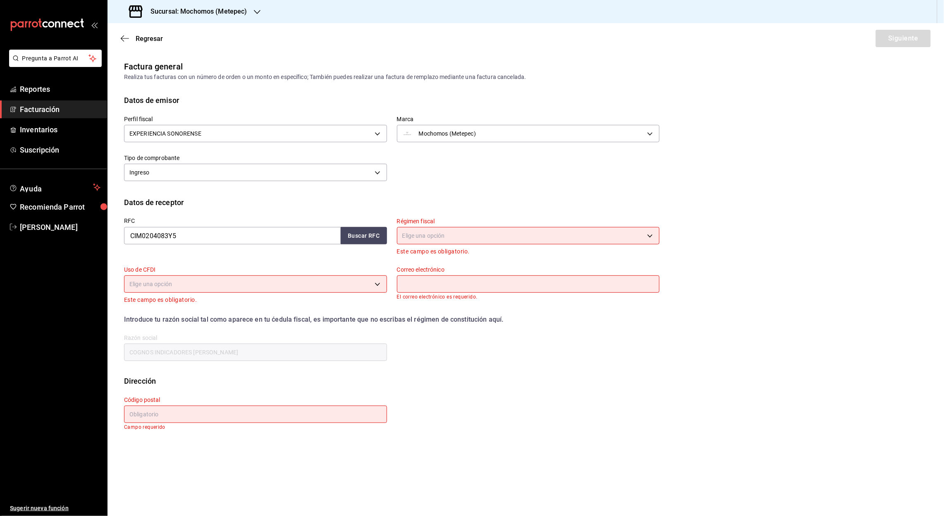
click at [120, 37] on div "Regresar Siguiente" at bounding box center [525, 38] width 836 height 31
click at [258, 10] on icon "button" at bounding box center [257, 12] width 7 height 7
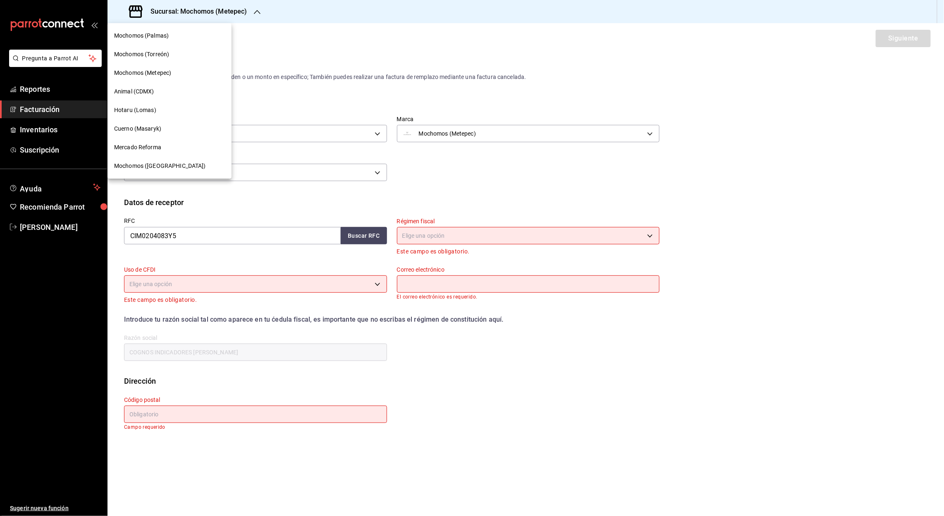
click at [152, 129] on span "Cuerno (Masaryk)" at bounding box center [137, 128] width 47 height 9
